Goal: Task Accomplishment & Management: Use online tool/utility

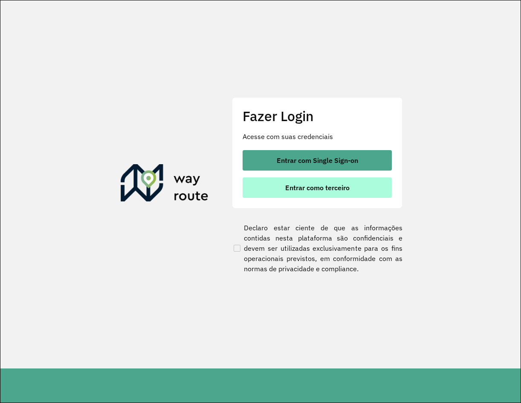
click at [310, 193] on button "Entrar como terceiro" at bounding box center [317, 187] width 149 height 20
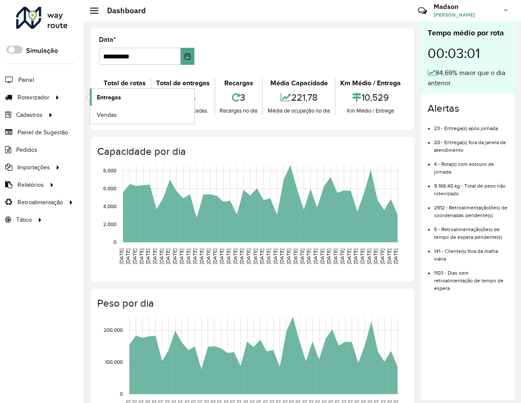
click at [118, 94] on span "Entregas" at bounding box center [109, 97] width 24 height 9
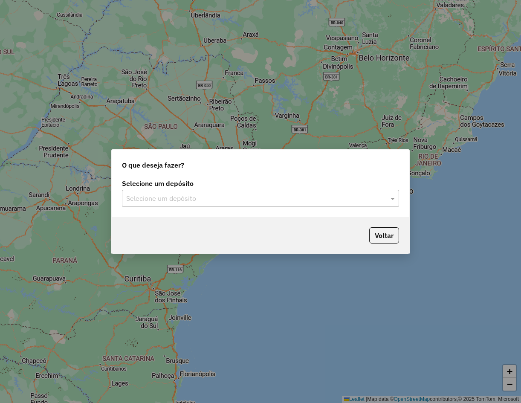
click at [189, 200] on input "text" at bounding box center [251, 198] width 251 height 10
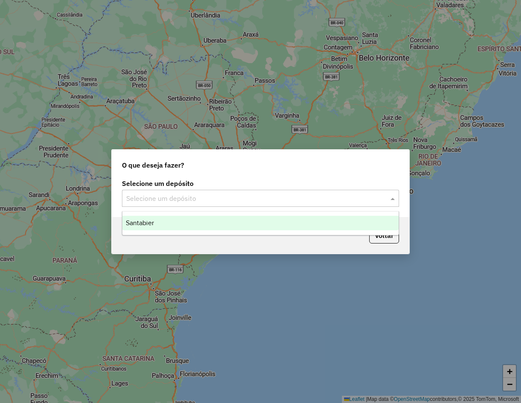
click at [177, 218] on div "Santabier" at bounding box center [260, 223] width 276 height 14
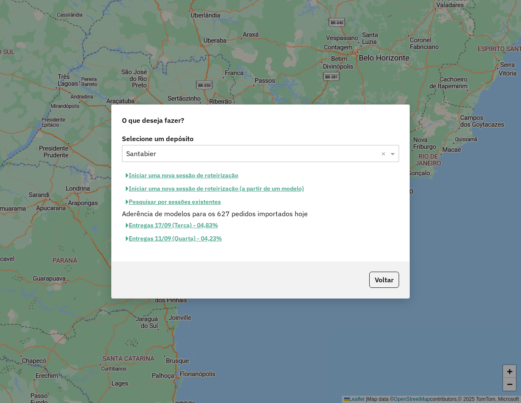
click at [187, 202] on button "Pesquisar por sessões existentes" at bounding box center [173, 201] width 103 height 13
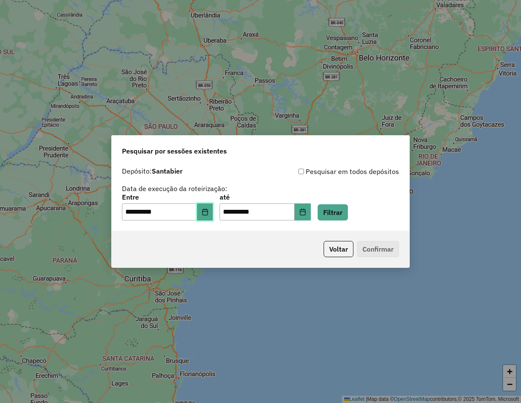
click at [208, 212] on icon "Choose Date" at bounding box center [205, 211] width 6 height 7
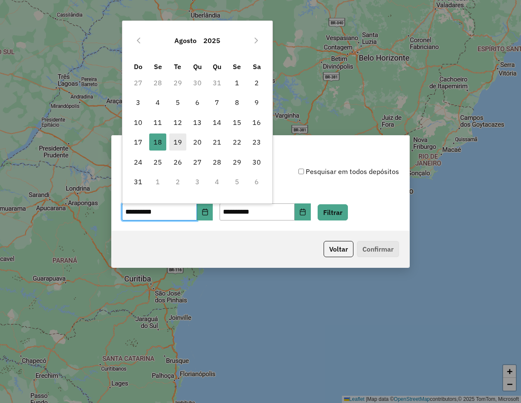
click at [179, 141] on span "19" at bounding box center [177, 141] width 17 height 17
type input "**********"
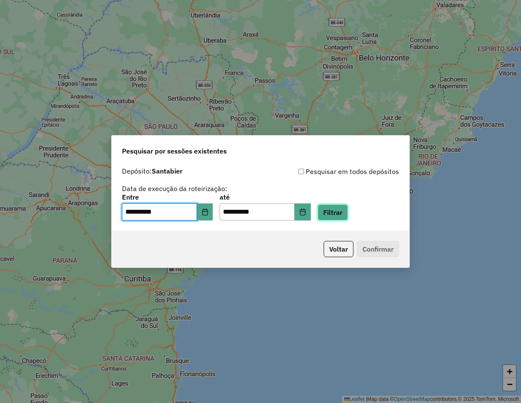
drag, startPoint x: 347, startPoint y: 210, endPoint x: 347, endPoint y: 227, distance: 16.6
click at [346, 211] on button "Filtrar" at bounding box center [333, 212] width 30 height 16
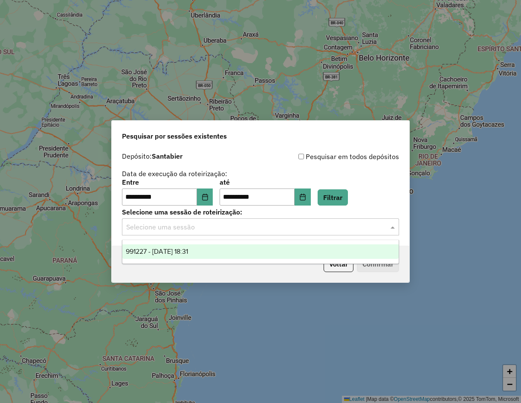
click at [262, 231] on input "text" at bounding box center [251, 227] width 251 height 10
click at [226, 256] on div "991227 - 19/08/2025 18:31" at bounding box center [260, 251] width 276 height 14
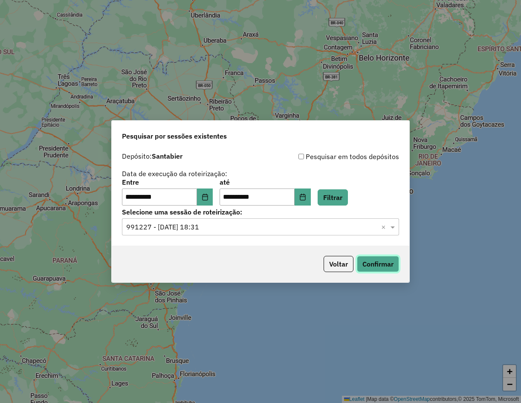
click at [367, 263] on button "Confirmar" at bounding box center [378, 264] width 42 height 16
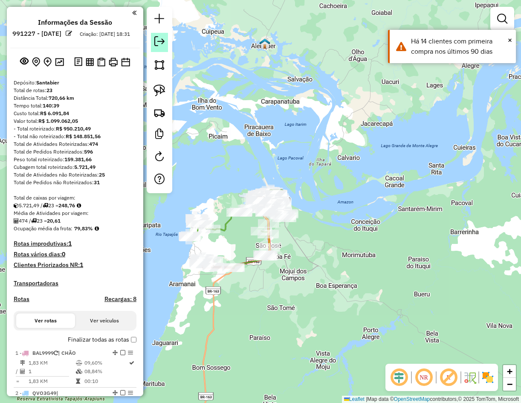
click at [161, 41] on em at bounding box center [159, 41] width 10 height 10
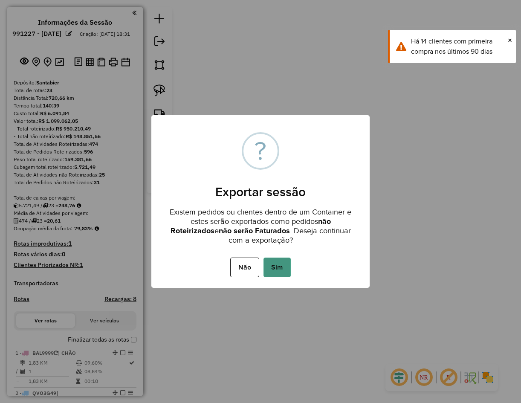
click at [266, 274] on button "Sim" at bounding box center [276, 267] width 27 height 20
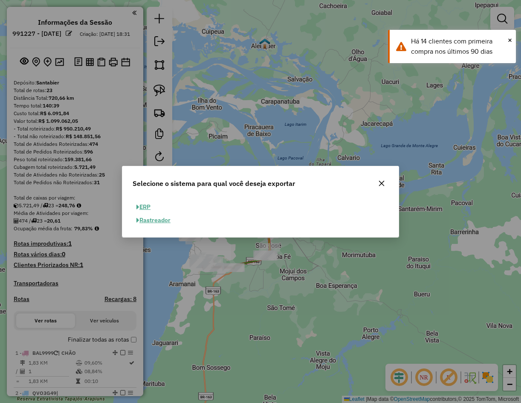
click at [150, 208] on button "ERP" at bounding box center [144, 206] width 22 height 13
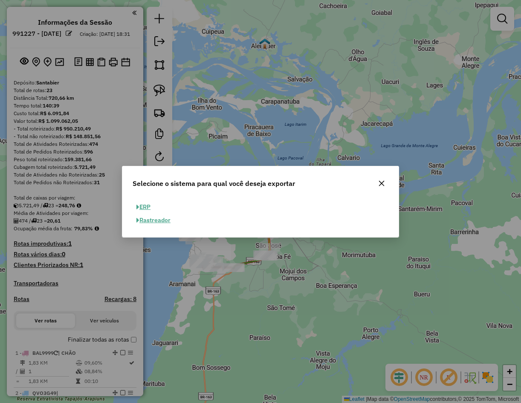
select select "**"
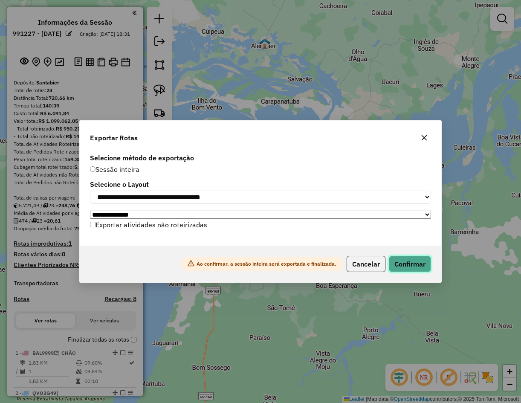
click at [411, 267] on button "Confirmar" at bounding box center [410, 264] width 42 height 16
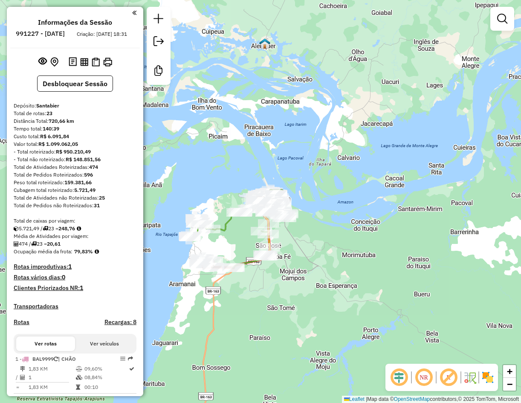
drag, startPoint x: 336, startPoint y: 341, endPoint x: 286, endPoint y: 224, distance: 126.6
click at [335, 337] on div "Janela de atendimento Grade de atendimento Capacidade Transportadoras Veículos …" at bounding box center [260, 201] width 521 height 403
